Goal: Task Accomplishment & Management: Complete application form

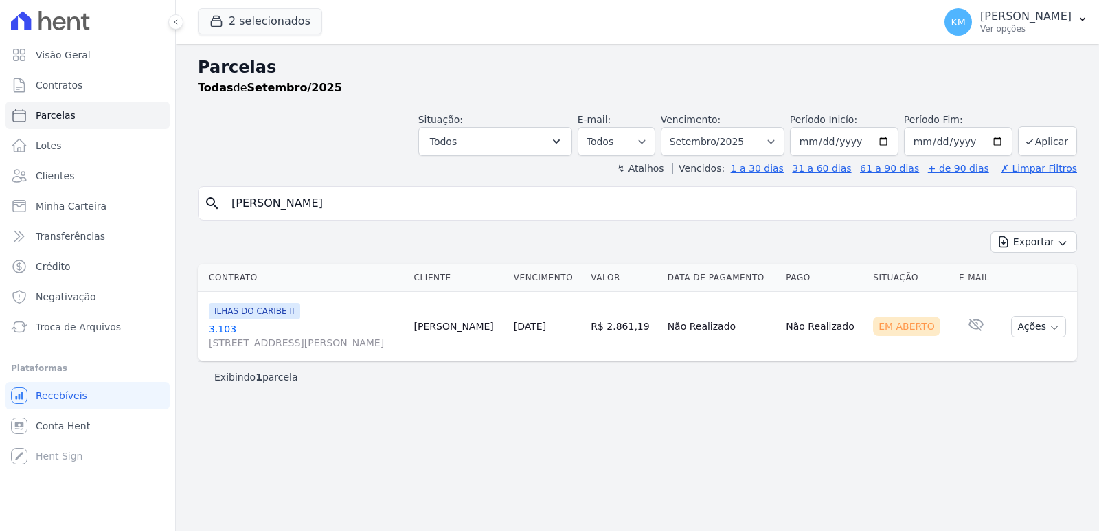
select select
click at [211, 27] on icon "button" at bounding box center [217, 21] width 14 height 14
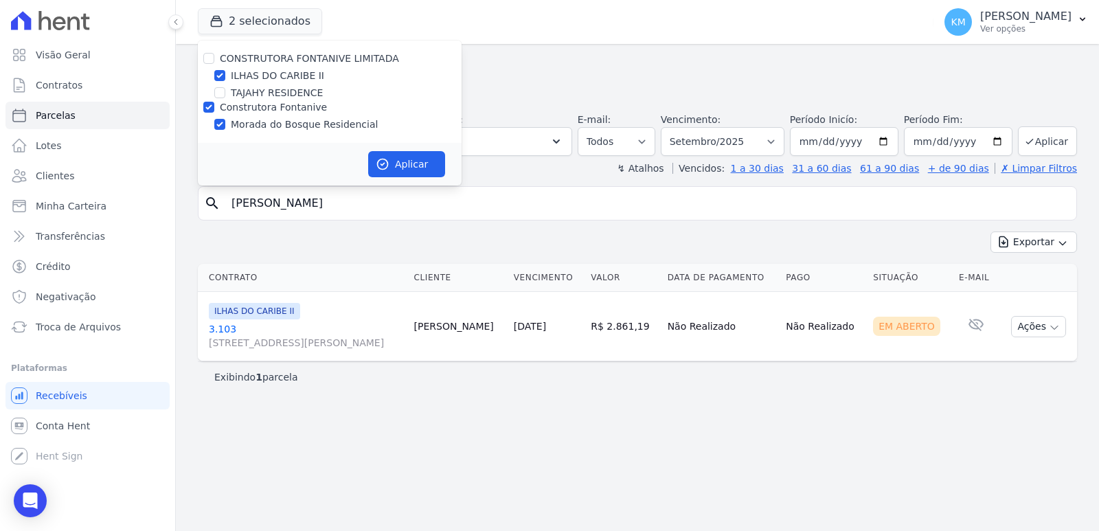
click at [215, 102] on div "Construtora Fontanive" at bounding box center [330, 107] width 264 height 14
click at [211, 104] on input "Construtora Fontanive" at bounding box center [208, 107] width 11 height 11
checkbox input "false"
click at [433, 172] on button "Aplicar" at bounding box center [406, 164] width 77 height 26
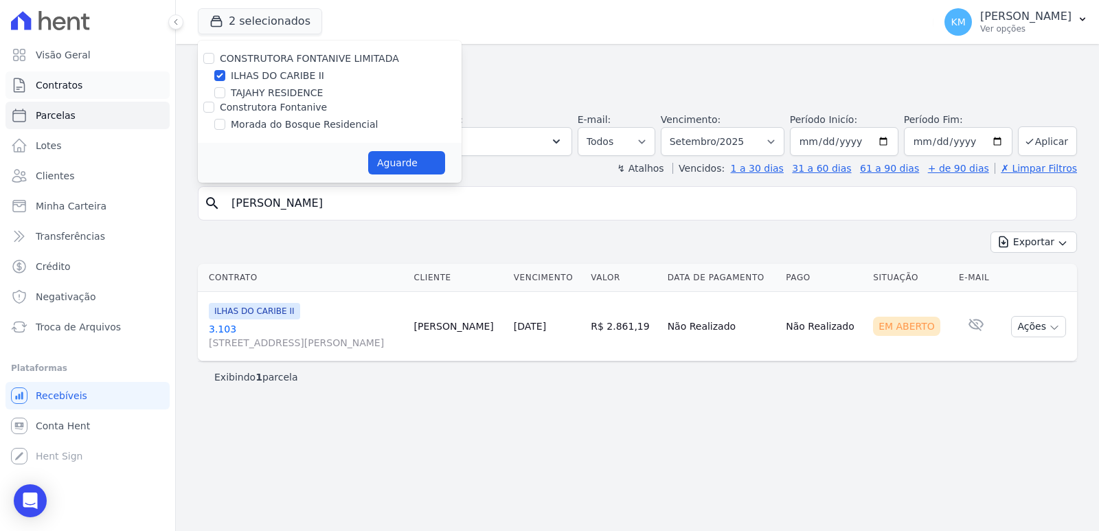
select select
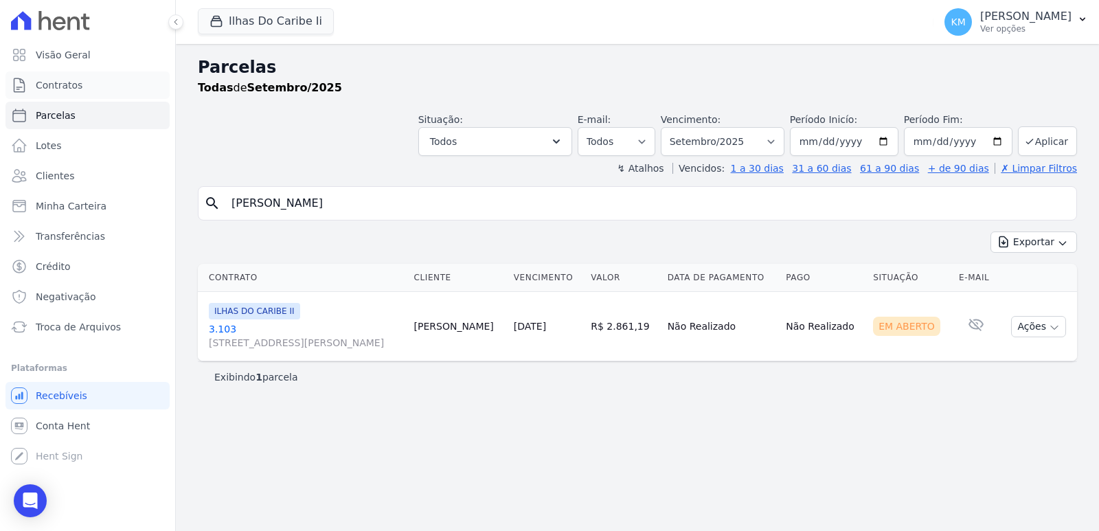
click at [97, 92] on link "Contratos" at bounding box center [87, 84] width 164 height 27
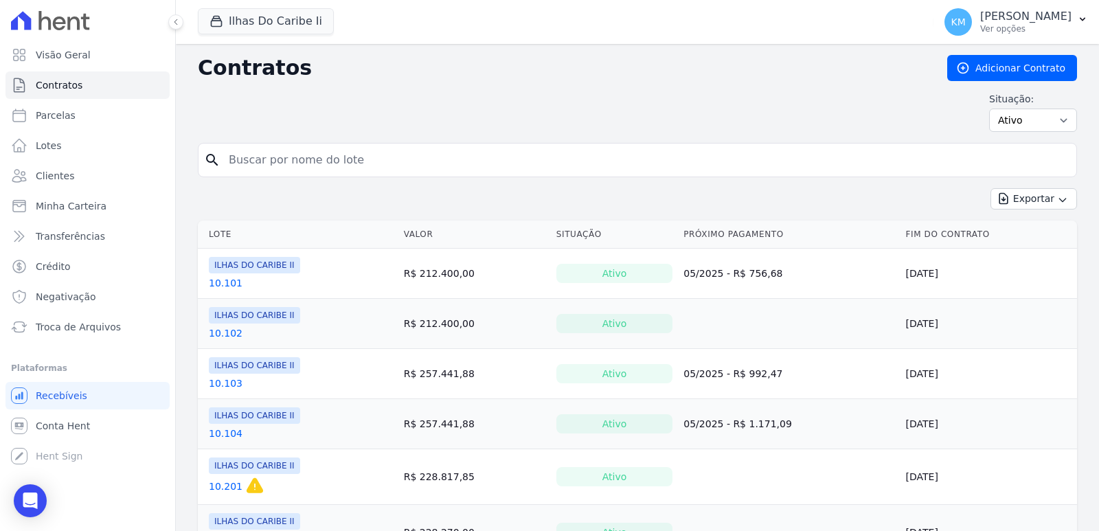
click at [286, 168] on input "search" at bounding box center [646, 159] width 851 height 27
type input "3.103"
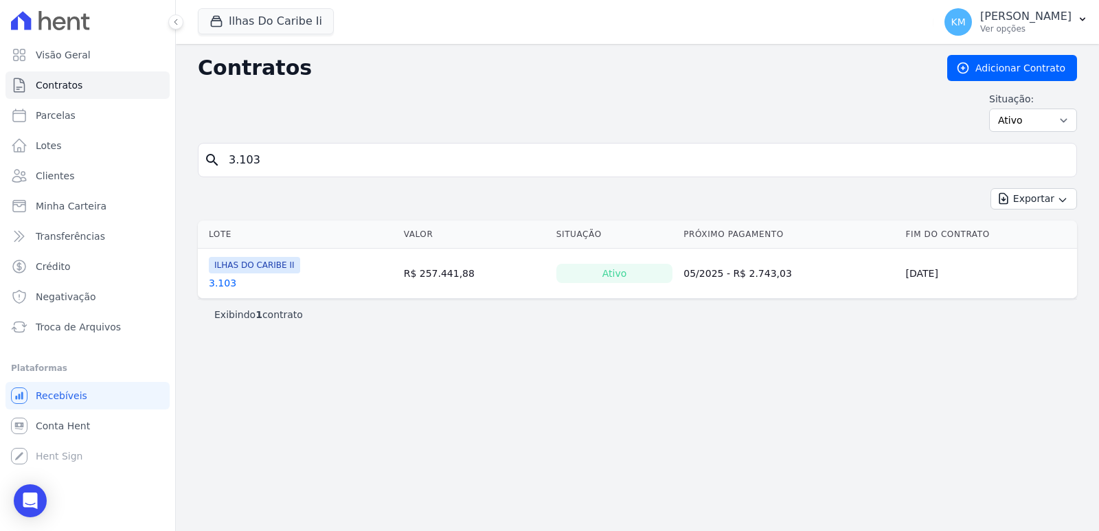
click at [207, 286] on td "ILHAS DO CARIBE II 3.103" at bounding box center [298, 273] width 201 height 49
click at [215, 282] on link "3.103" at bounding box center [222, 283] width 27 height 14
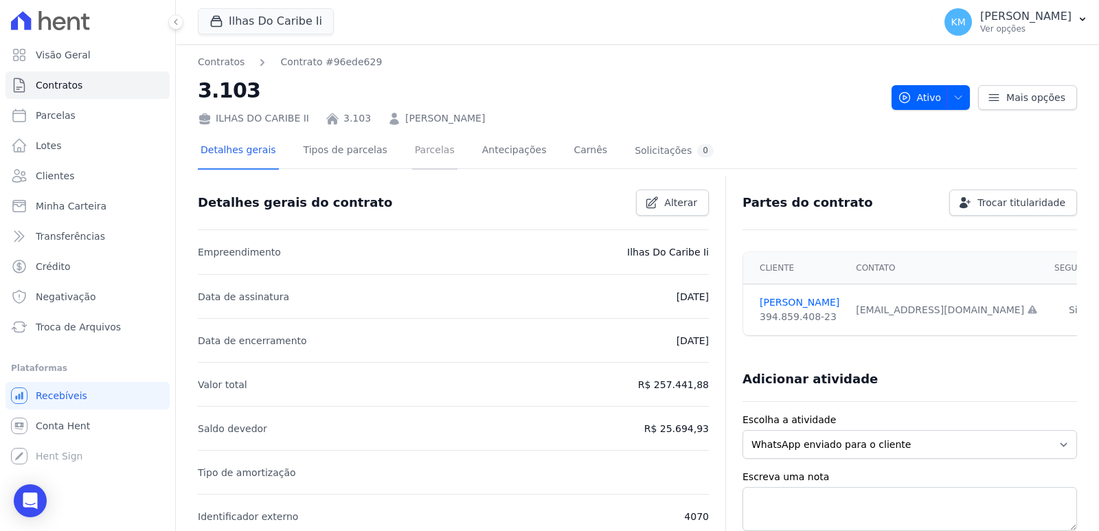
click at [412, 153] on link "Parcelas" at bounding box center [434, 151] width 45 height 36
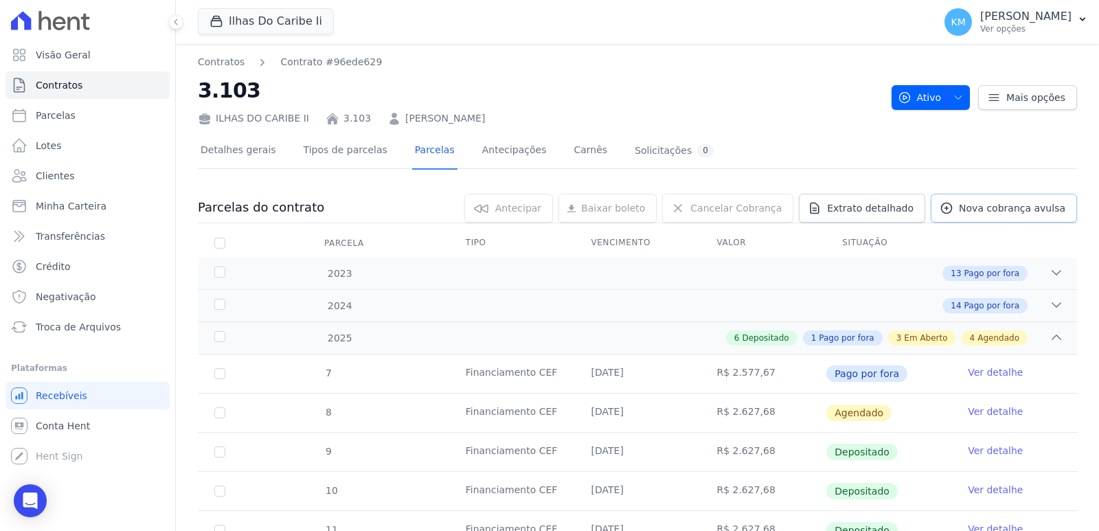
click at [985, 210] on span "Nova cobrança avulsa" at bounding box center [1012, 208] width 106 height 14
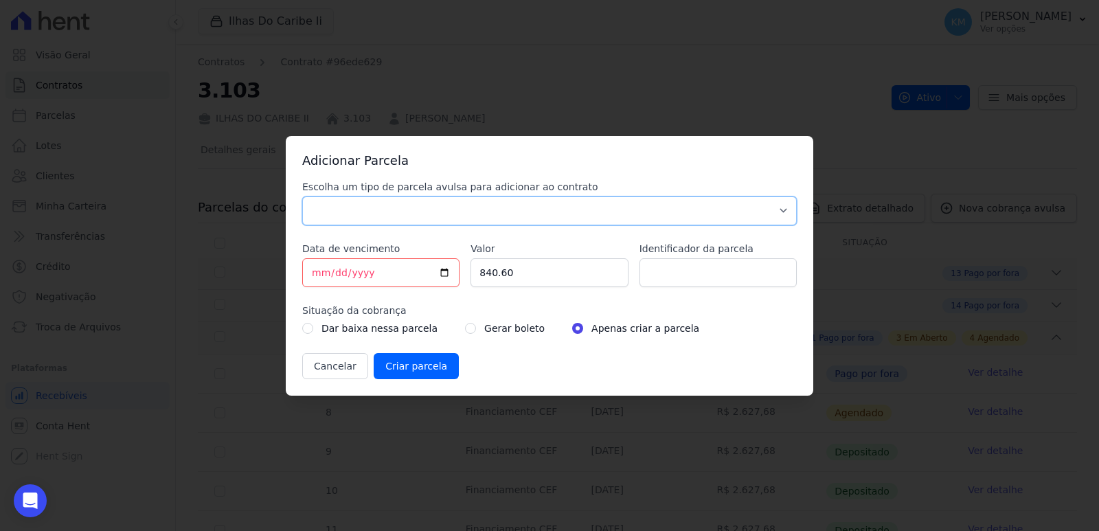
click at [364, 201] on select "Parcela Normal Sinal Caução Intercalada Chaves Pré Chaves Pós Chaves Taxas Quit…" at bounding box center [549, 210] width 495 height 29
select select "standard"
click at [302, 196] on select "Parcela Normal Sinal Caução Intercalada Chaves Pré Chaves Pós Chaves Taxas Quit…" at bounding box center [549, 210] width 495 height 29
click at [311, 280] on input "[DATE]" at bounding box center [380, 272] width 157 height 29
type input "[DATE]"
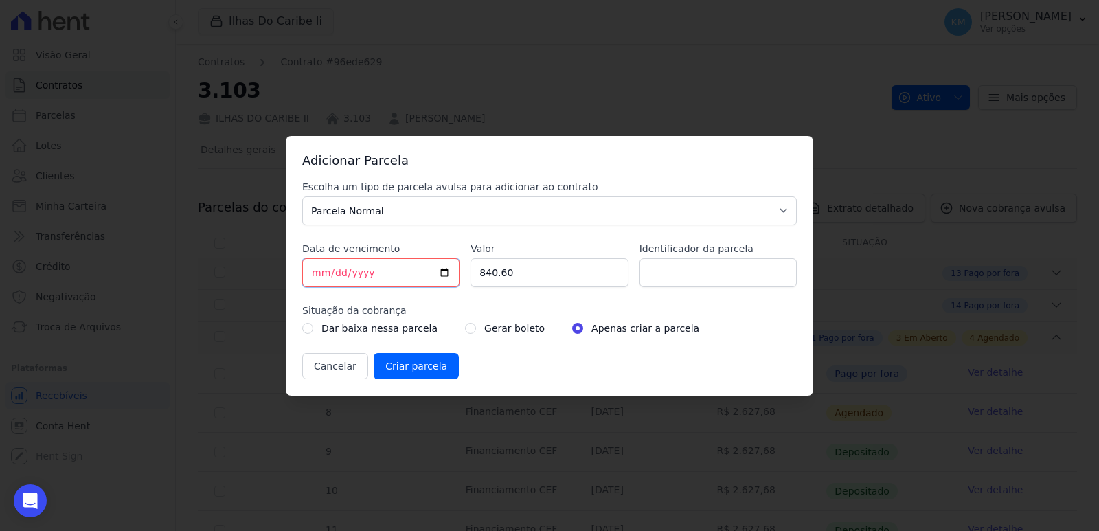
click at [312, 272] on input "Data de vencimento" at bounding box center [380, 272] width 157 height 29
type input "[DATE]"
drag, startPoint x: 493, startPoint y: 274, endPoint x: 429, endPoint y: 273, distance: 63.9
click at [429, 274] on div "Escolha um tipo de parcela avulsa para adicionar ao contrato Parcela Normal Sin…" at bounding box center [549, 279] width 495 height 199
type input "14000.00"
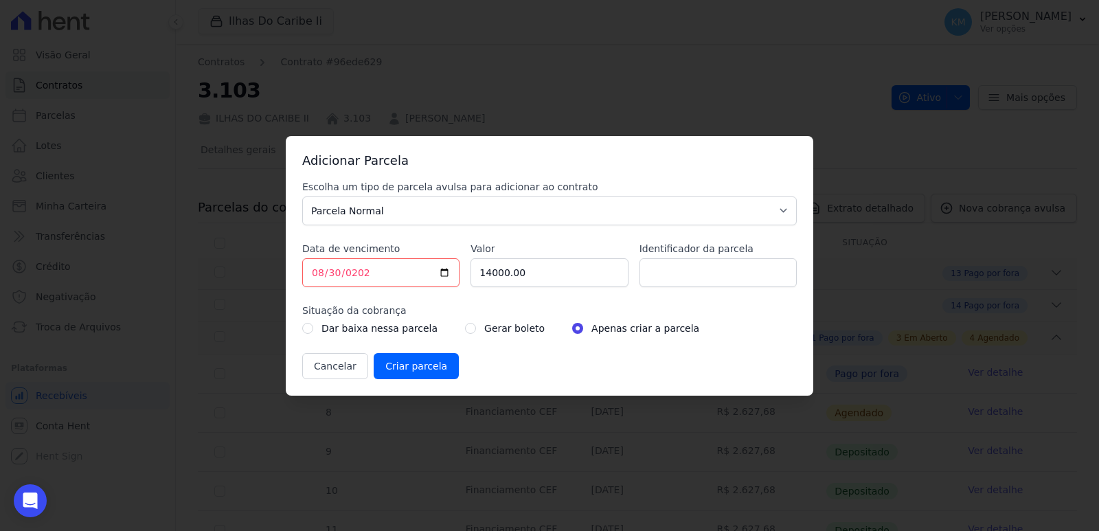
drag, startPoint x: 724, startPoint y: 289, endPoint x: 713, endPoint y: 286, distance: 11.2
click at [723, 286] on div "Escolha um tipo de parcela avulsa para adicionar ao contrato Parcela Normal Sin…" at bounding box center [549, 279] width 495 height 199
click at [712, 286] on input "Identificador da parcela" at bounding box center [718, 272] width 157 height 29
click at [491, 276] on input "14000.00" at bounding box center [549, 272] width 157 height 29
click at [666, 267] on input "Identificador da parcela" at bounding box center [718, 272] width 157 height 29
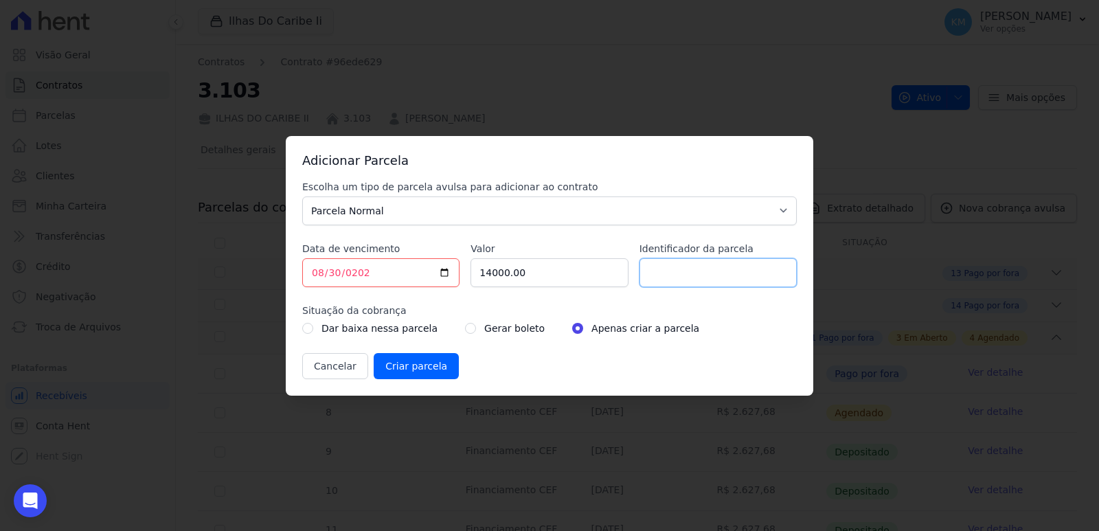
click at [673, 276] on input "Identificador da parcela" at bounding box center [718, 272] width 157 height 29
type input "03103032036A"
click at [465, 324] on input "radio" at bounding box center [470, 328] width 11 height 11
radio input "true"
click at [433, 369] on input "Criar parcela" at bounding box center [416, 366] width 85 height 26
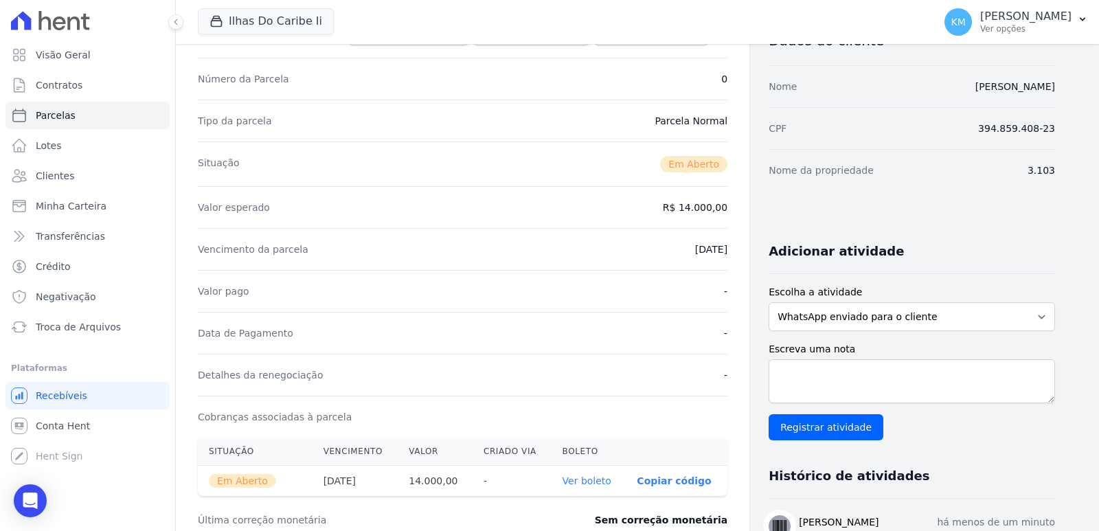
scroll to position [275, 0]
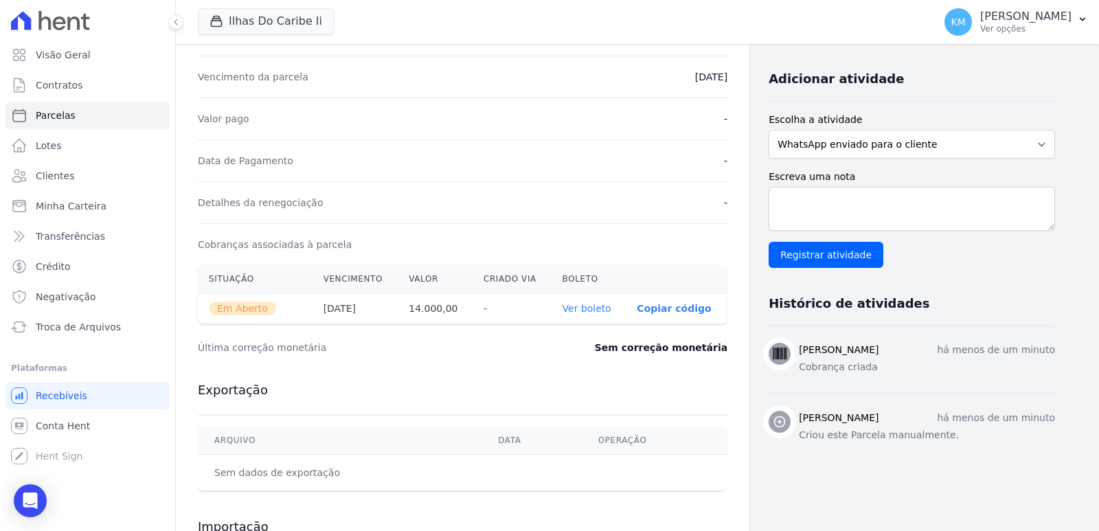
click at [590, 311] on link "Ver boleto" at bounding box center [587, 308] width 49 height 11
